Goal: Task Accomplishment & Management: Complete application form

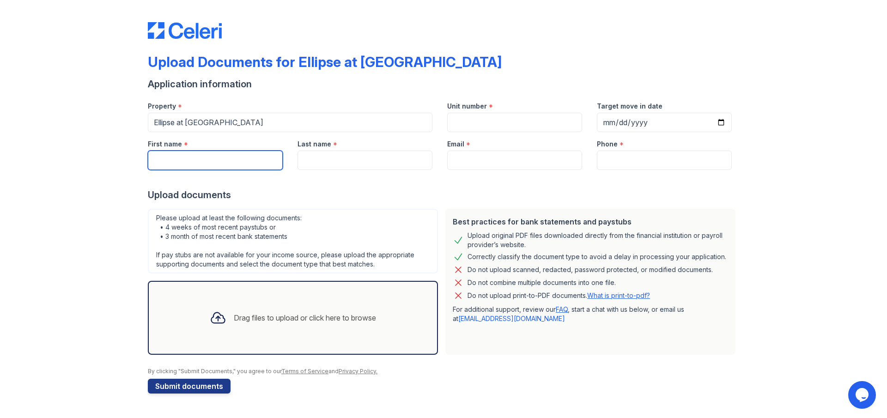
click at [190, 160] on input "First name" at bounding box center [215, 160] width 135 height 19
type input "[PERSON_NAME]"
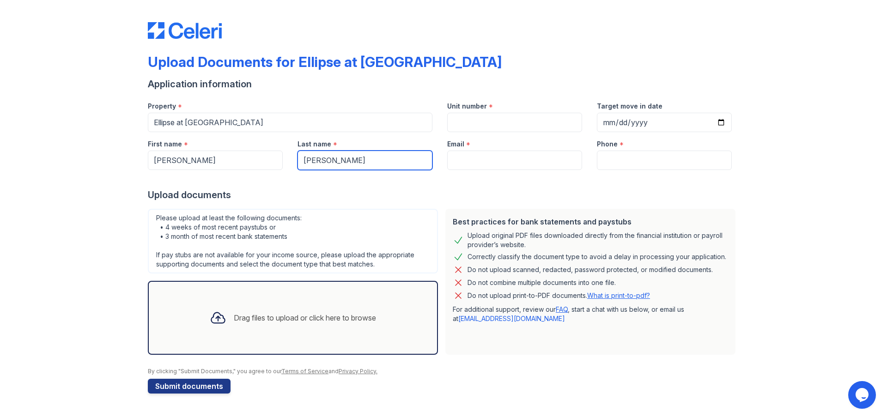
type input "[PERSON_NAME]"
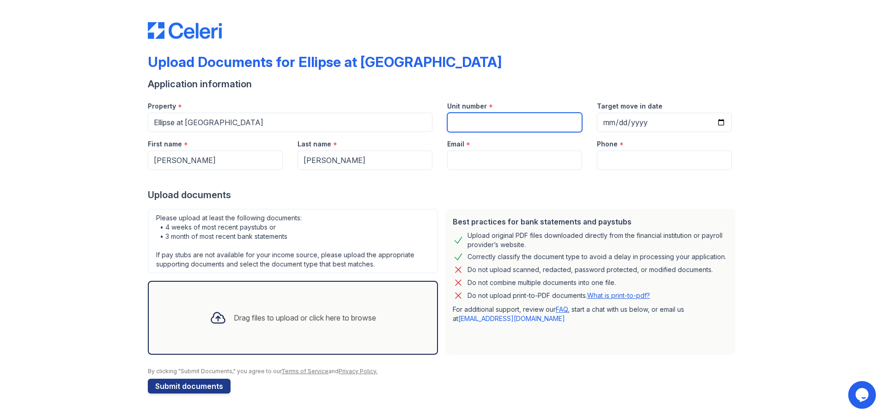
click at [473, 122] on input "Unit number" at bounding box center [514, 122] width 135 height 19
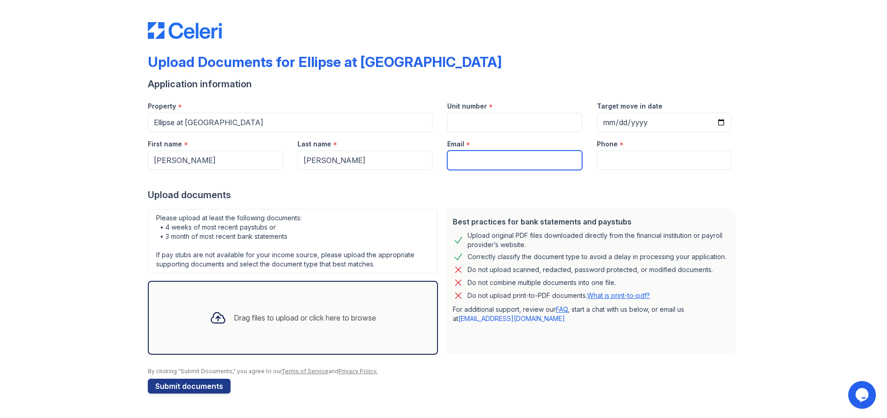
click at [475, 155] on input "Email" at bounding box center [514, 160] width 135 height 19
type input "[EMAIL_ADDRESS][DOMAIN_NAME]"
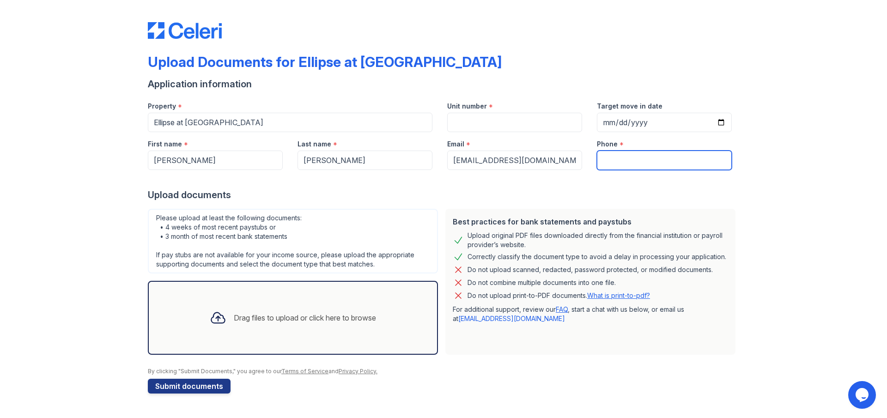
click at [614, 160] on input "Phone" at bounding box center [664, 160] width 135 height 19
type input "2155004824"
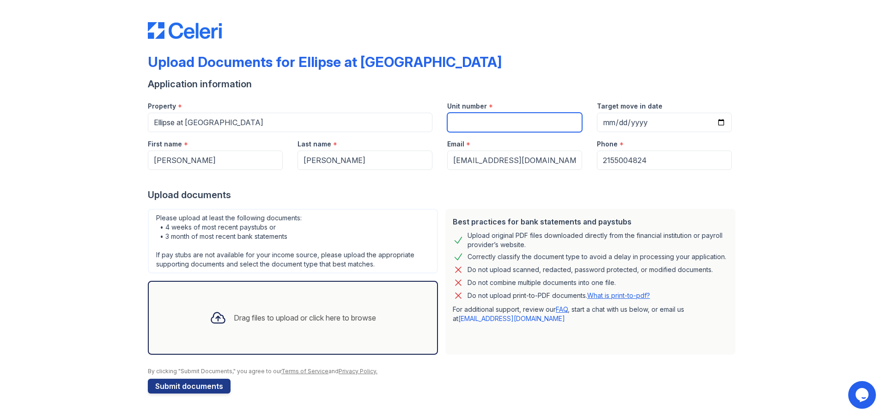
click at [495, 121] on input "Unit number" at bounding box center [514, 122] width 135 height 19
click at [490, 121] on input "11" at bounding box center [514, 122] width 135 height 19
type input "[STREET_ADDRESS]"
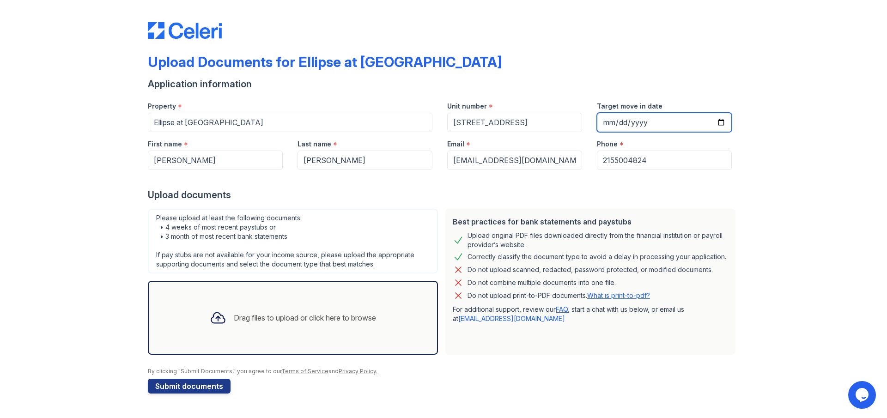
click at [721, 122] on input "Target move in date" at bounding box center [664, 122] width 135 height 19
type input "[DATE]"
click at [682, 191] on div "Upload documents" at bounding box center [443, 195] width 591 height 13
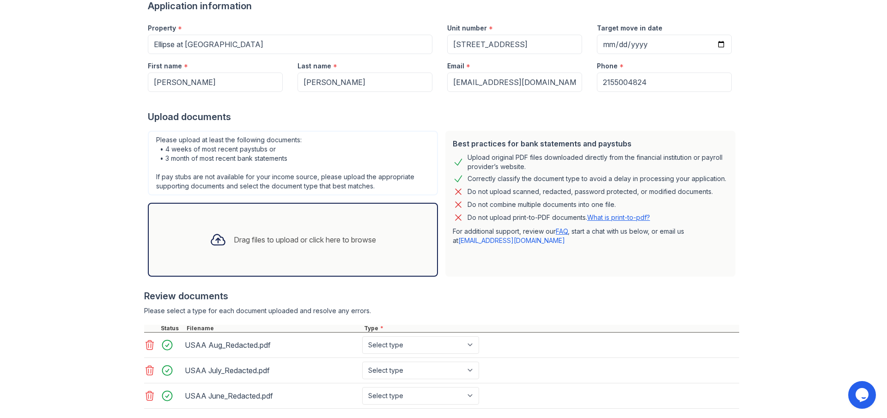
scroll to position [129, 0]
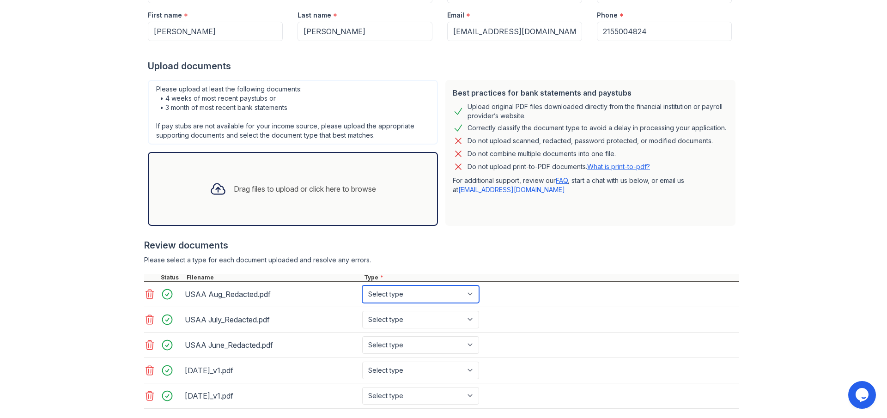
select select "bank_statement"
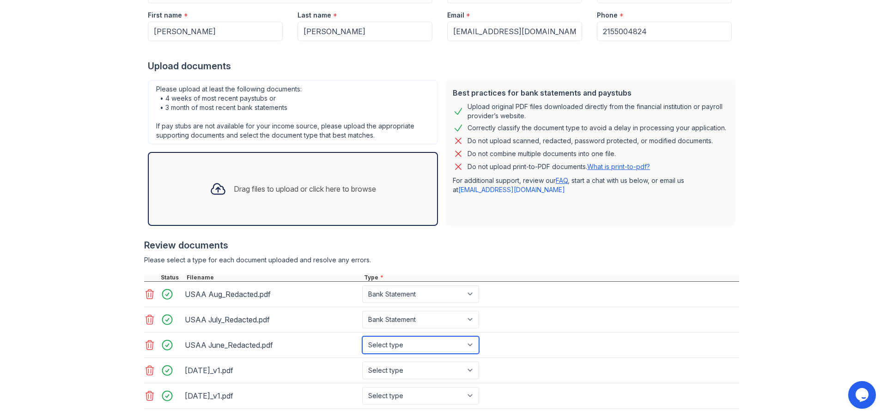
select select "bank_statement"
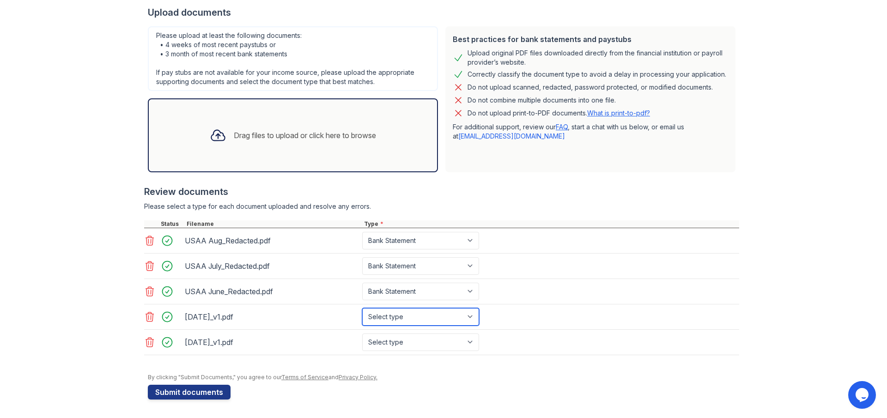
select select "paystub"
select select "other"
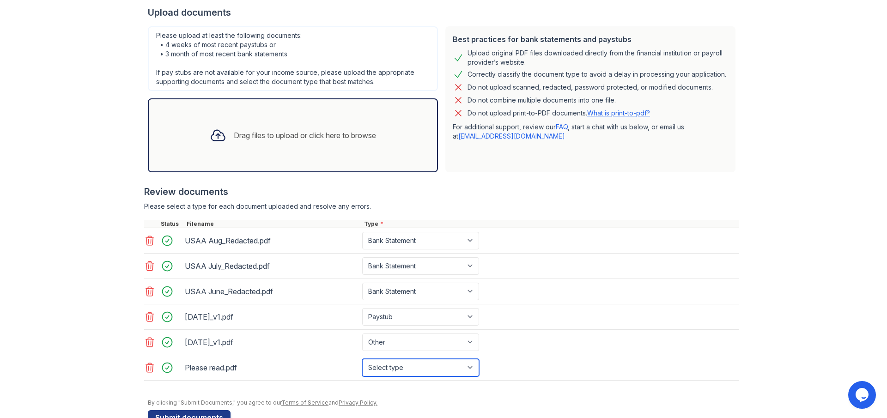
select select "other"
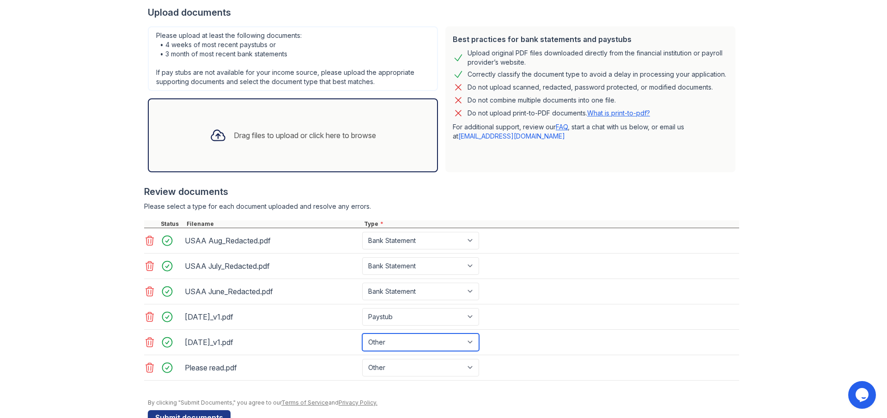
select select "paystub"
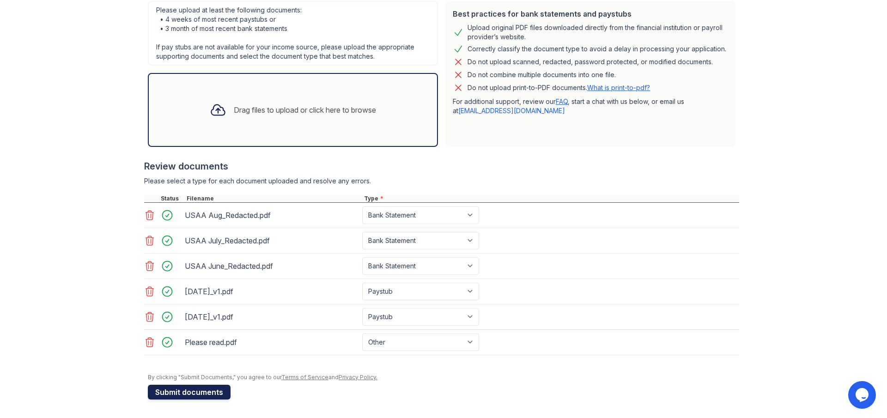
click at [200, 387] on button "Submit documents" at bounding box center [189, 392] width 83 height 15
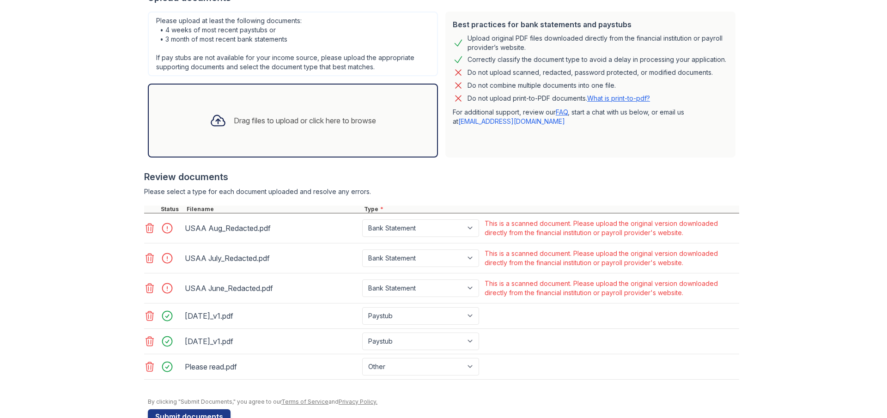
scroll to position [231, 0]
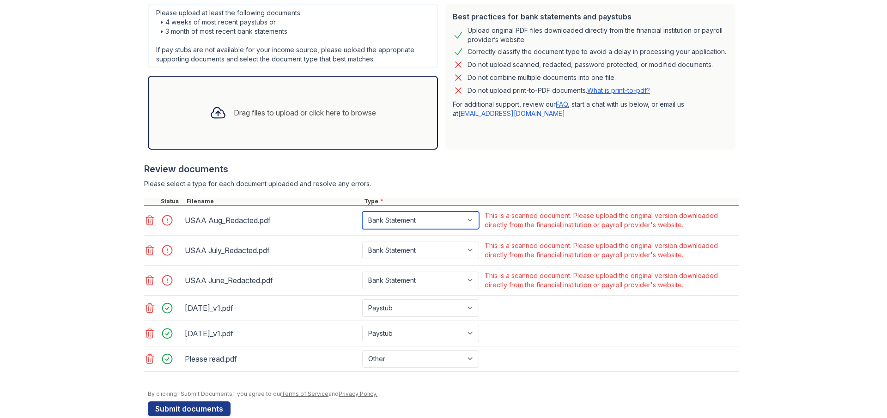
select select "other"
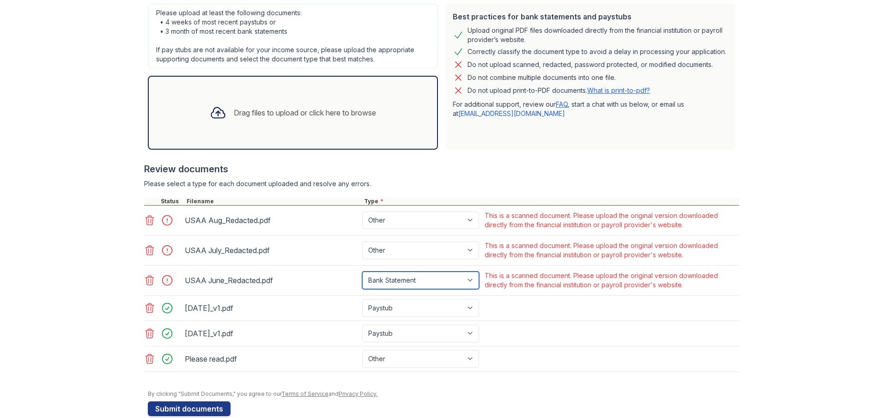
select select "other"
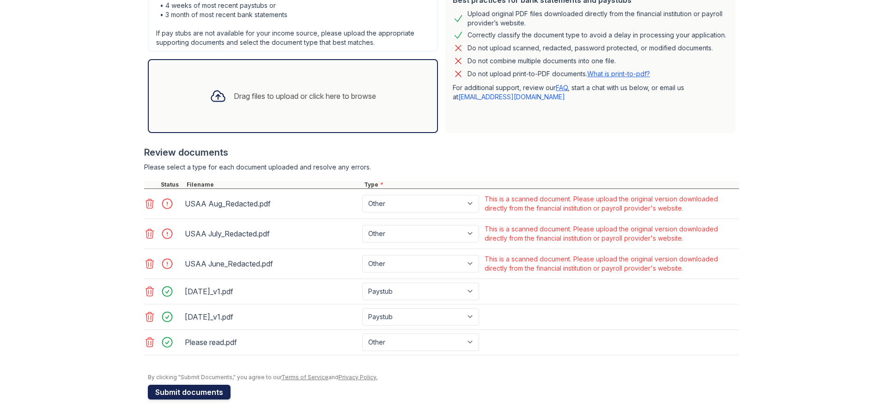
click at [172, 390] on button "Submit documents" at bounding box center [189, 392] width 83 height 15
